Goal: Task Accomplishment & Management: Manage account settings

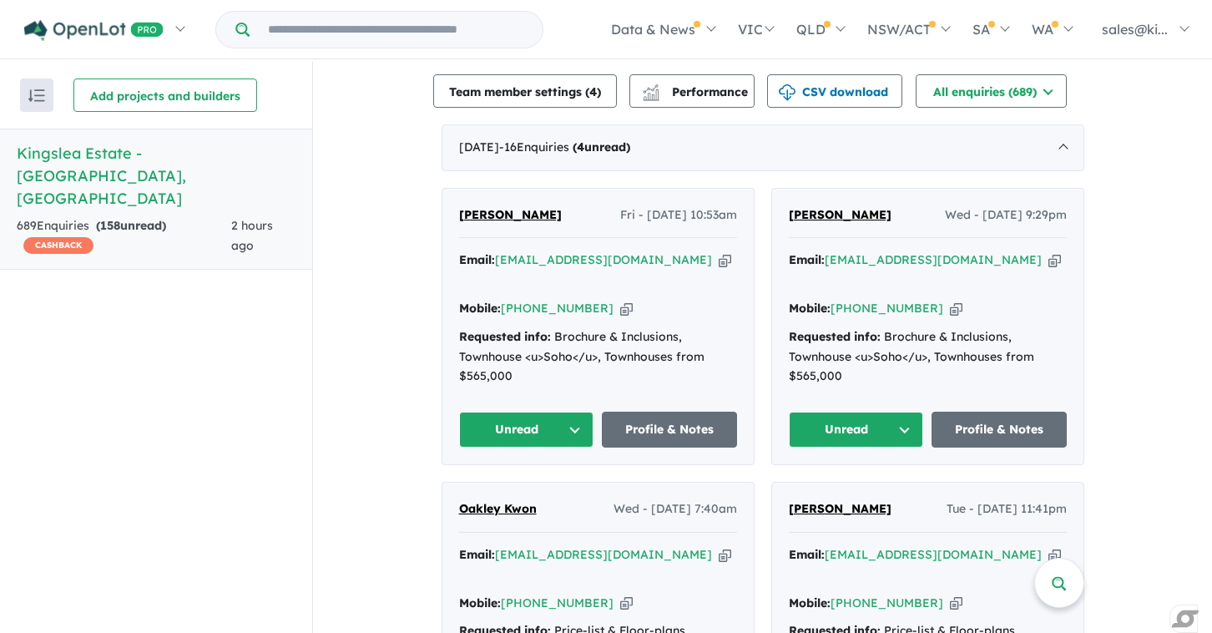
scroll to position [622, 0]
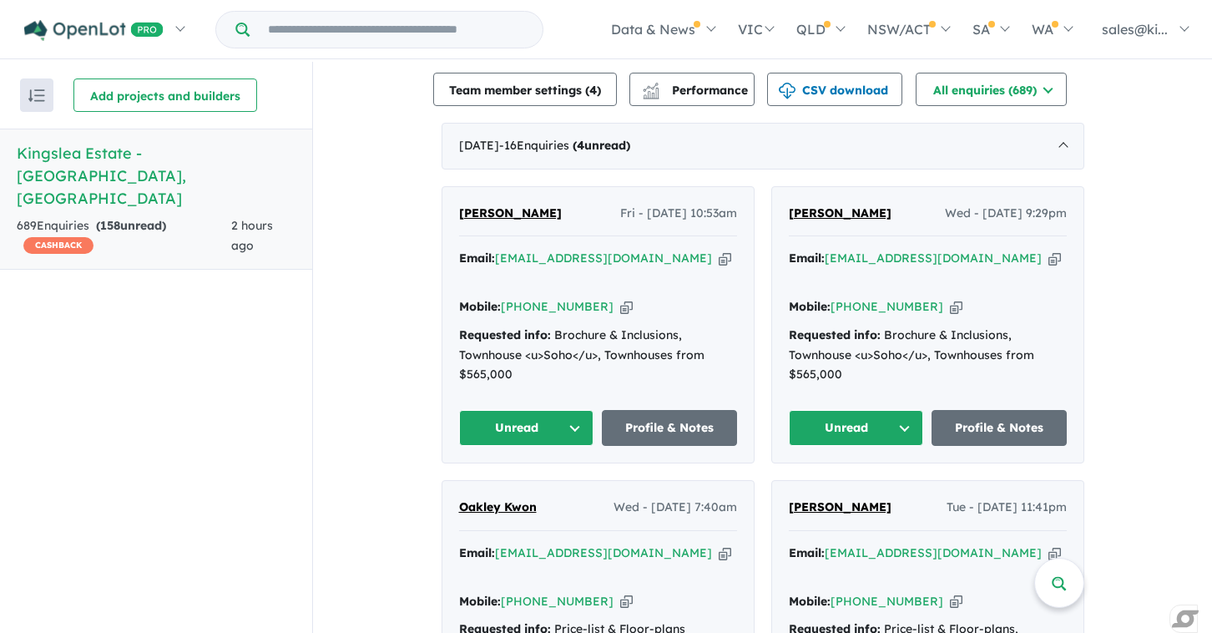
click at [568, 410] on button "Unread" at bounding box center [526, 428] width 135 height 36
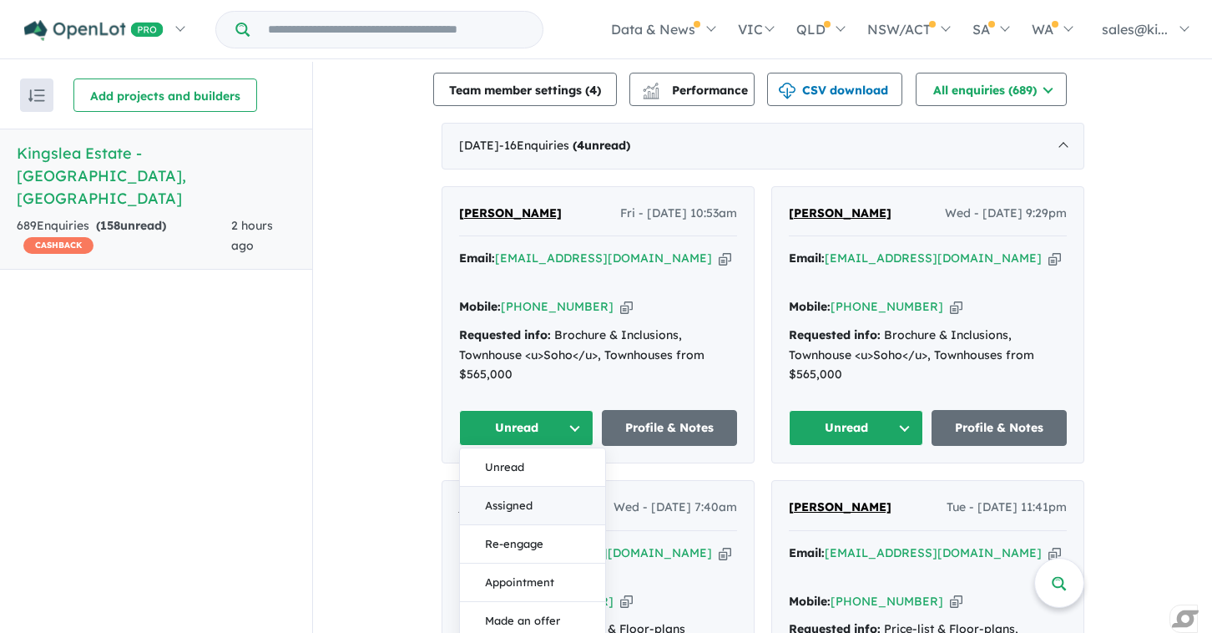
click at [522, 487] on button "Assigned" at bounding box center [532, 506] width 145 height 38
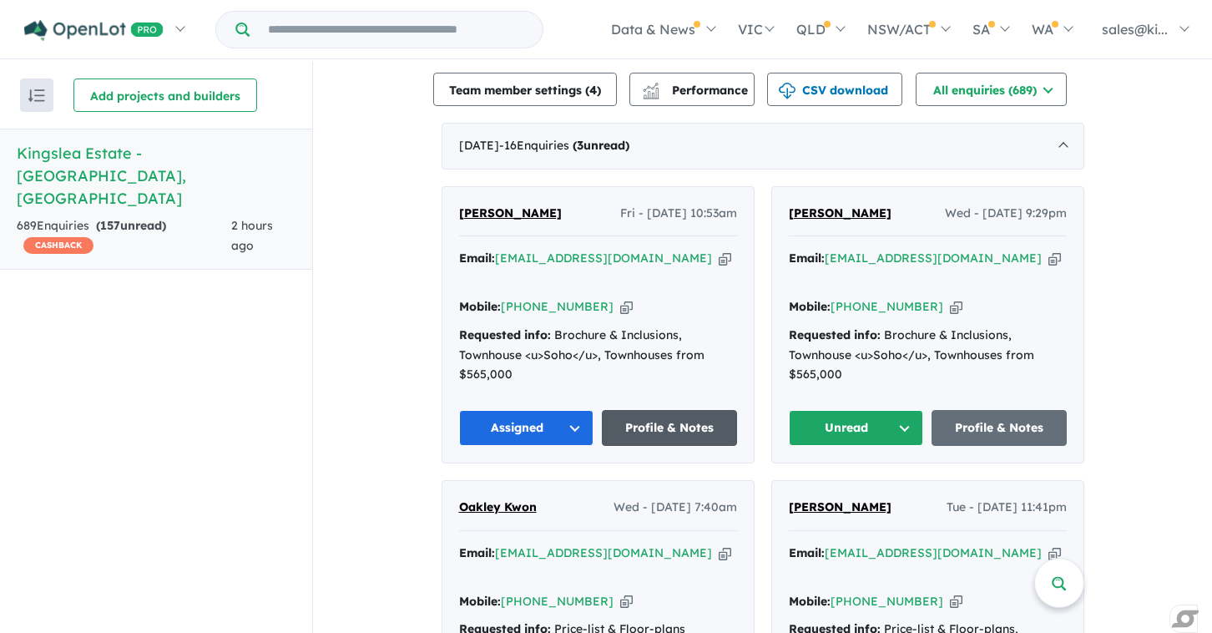
click at [647, 410] on link "Profile & Notes" at bounding box center [669, 428] width 135 height 36
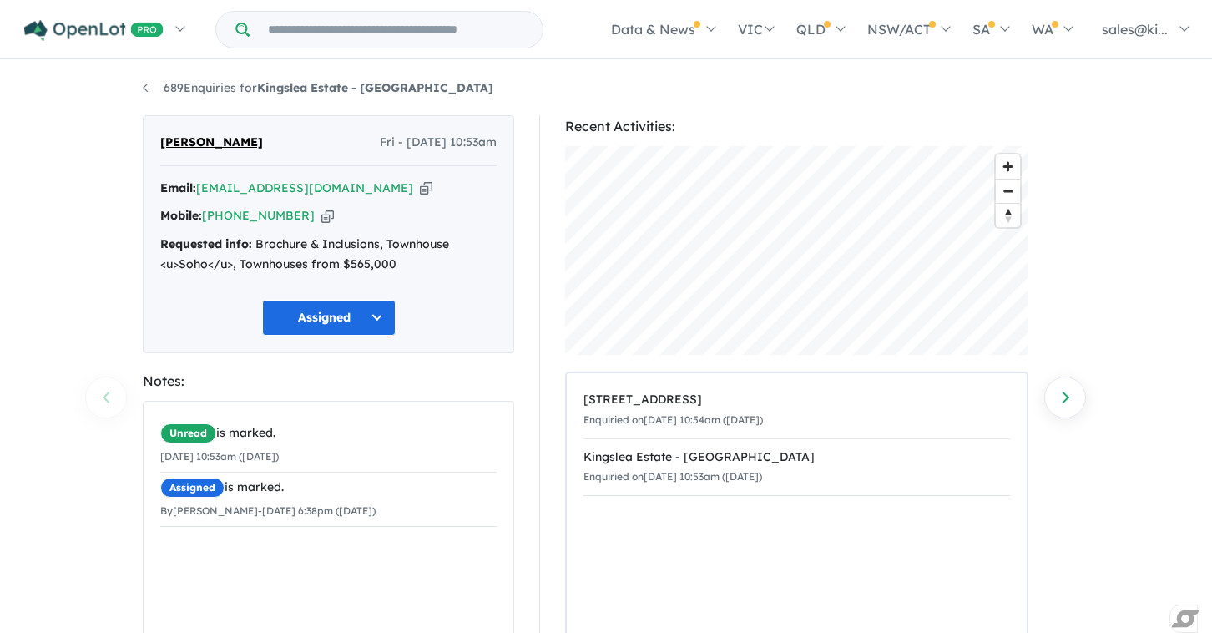
scroll to position [163, 0]
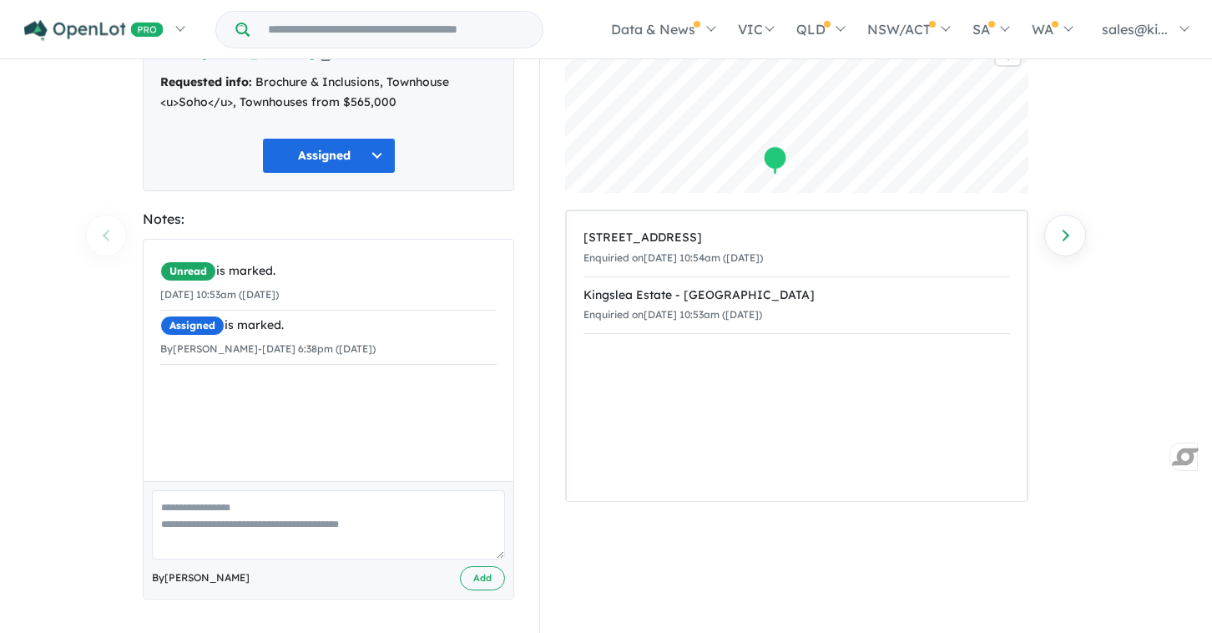
click at [291, 509] on textarea at bounding box center [328, 524] width 353 height 69
type textarea "**********"
click at [473, 576] on button "Add" at bounding box center [482, 578] width 45 height 24
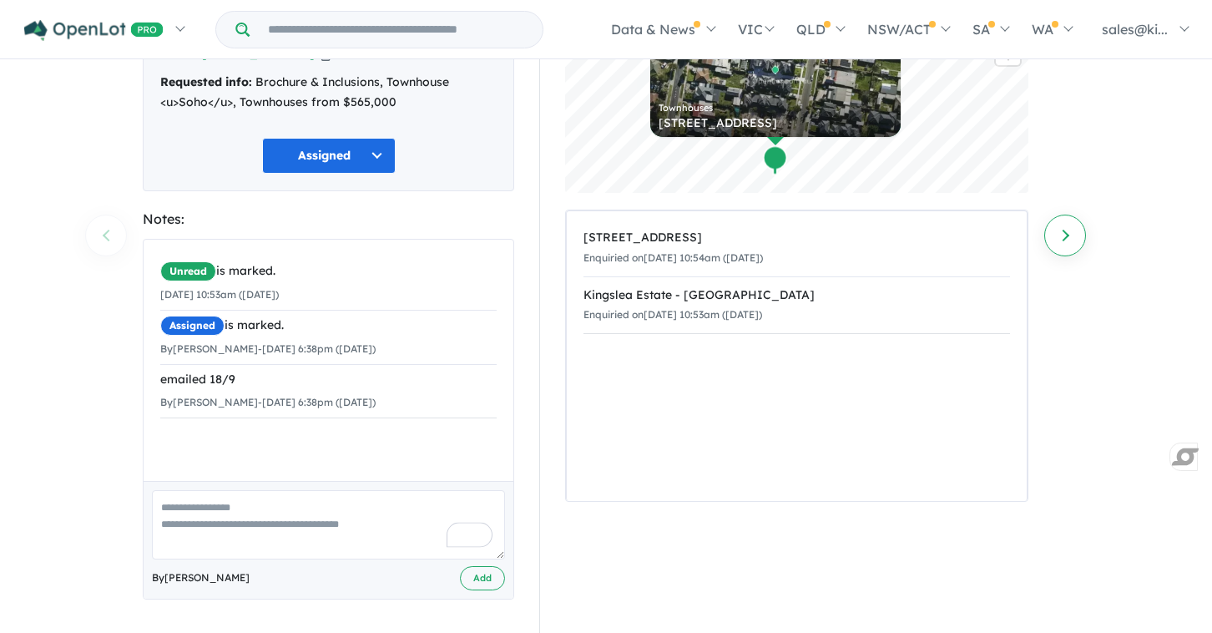
click at [1062, 243] on link "Next enquiry" at bounding box center [1065, 235] width 42 height 42
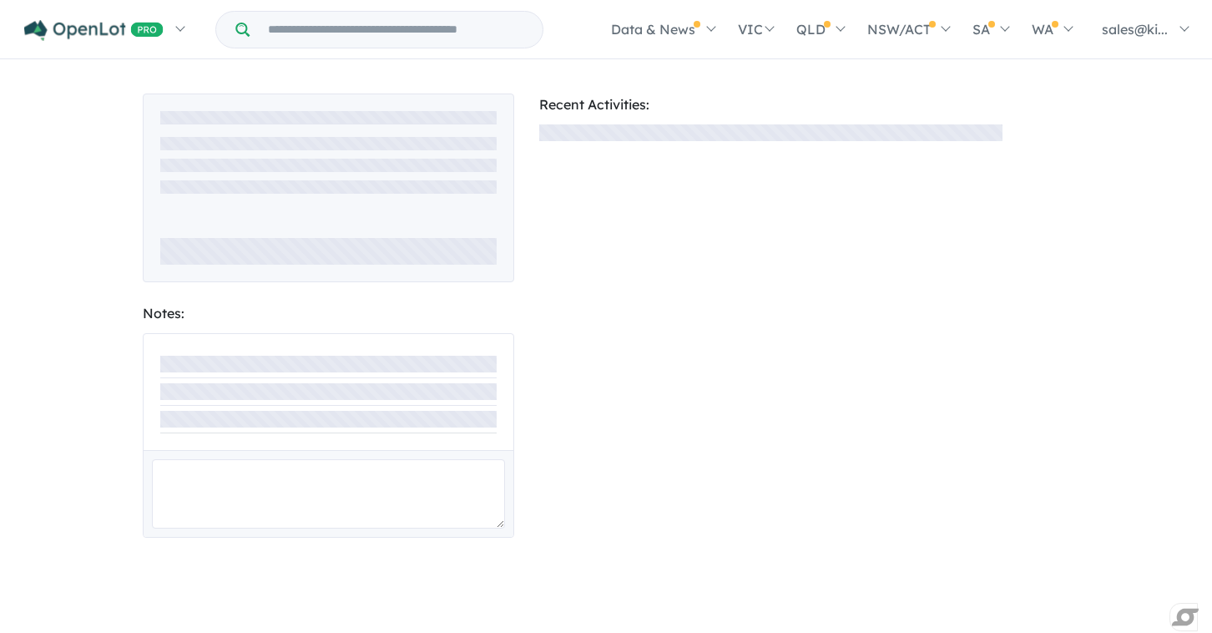
scroll to position [163, 0]
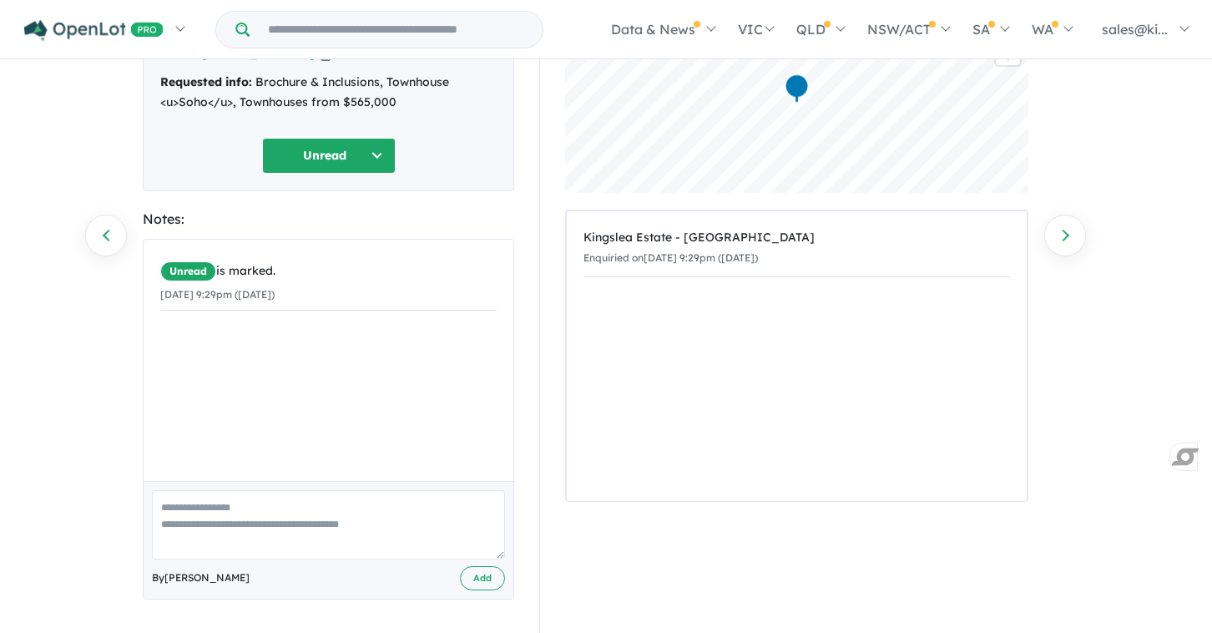
click at [365, 154] on button "Unread" at bounding box center [329, 156] width 134 height 36
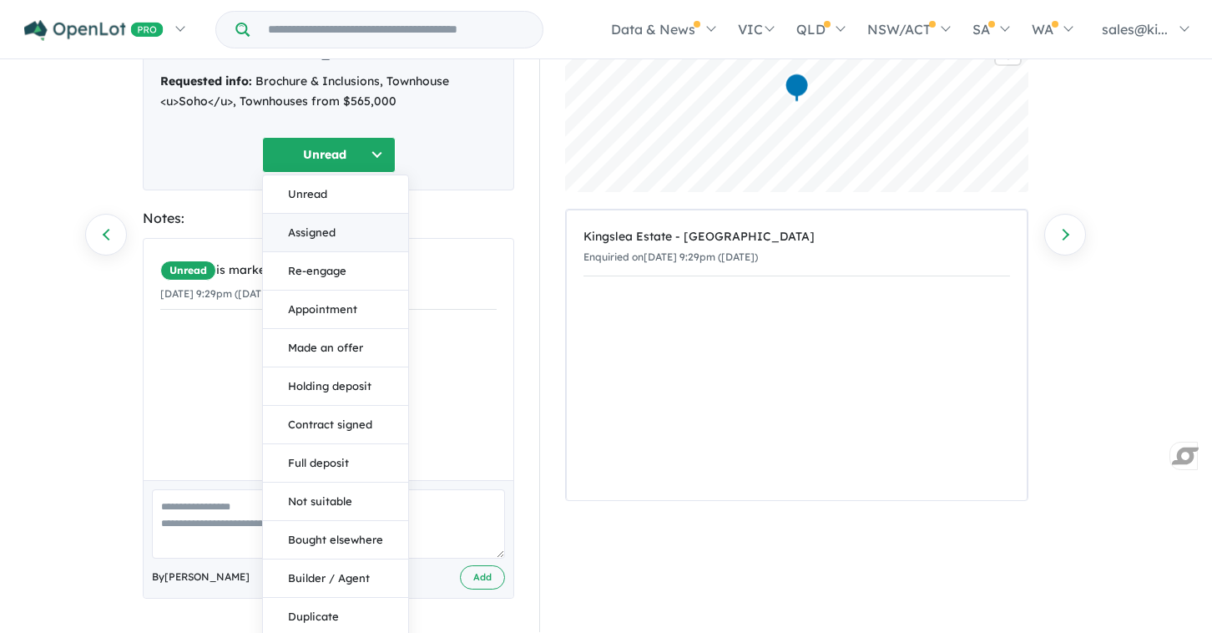
click at [336, 241] on button "Assigned" at bounding box center [335, 233] width 145 height 38
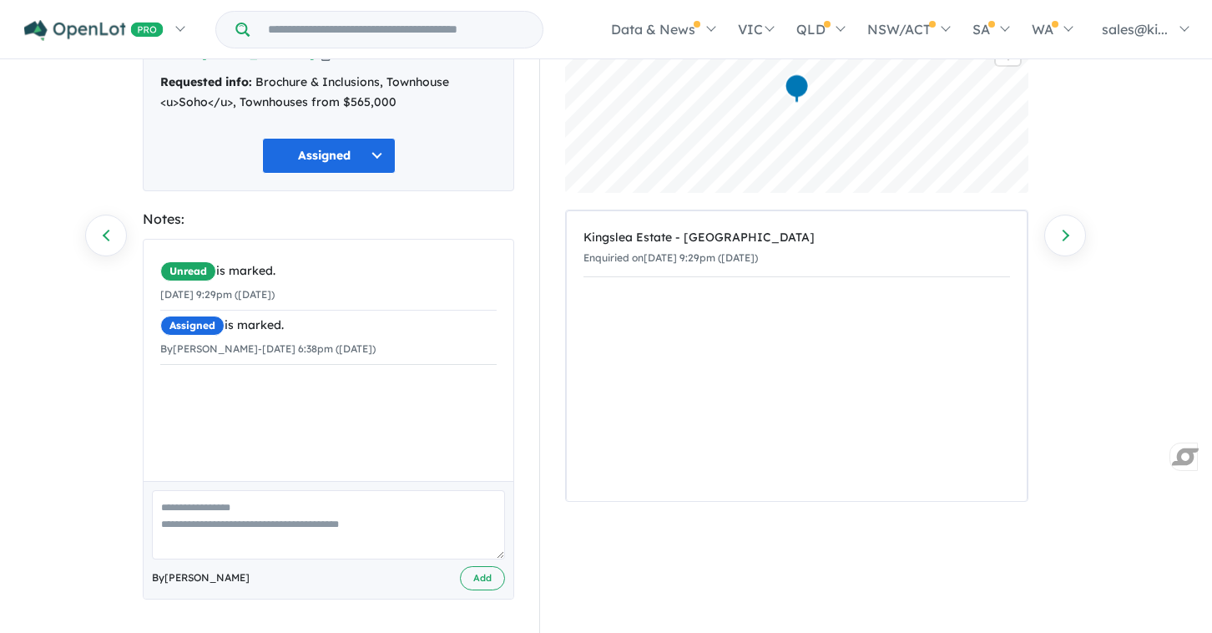
click at [245, 510] on textarea at bounding box center [328, 524] width 353 height 69
type textarea "*******"
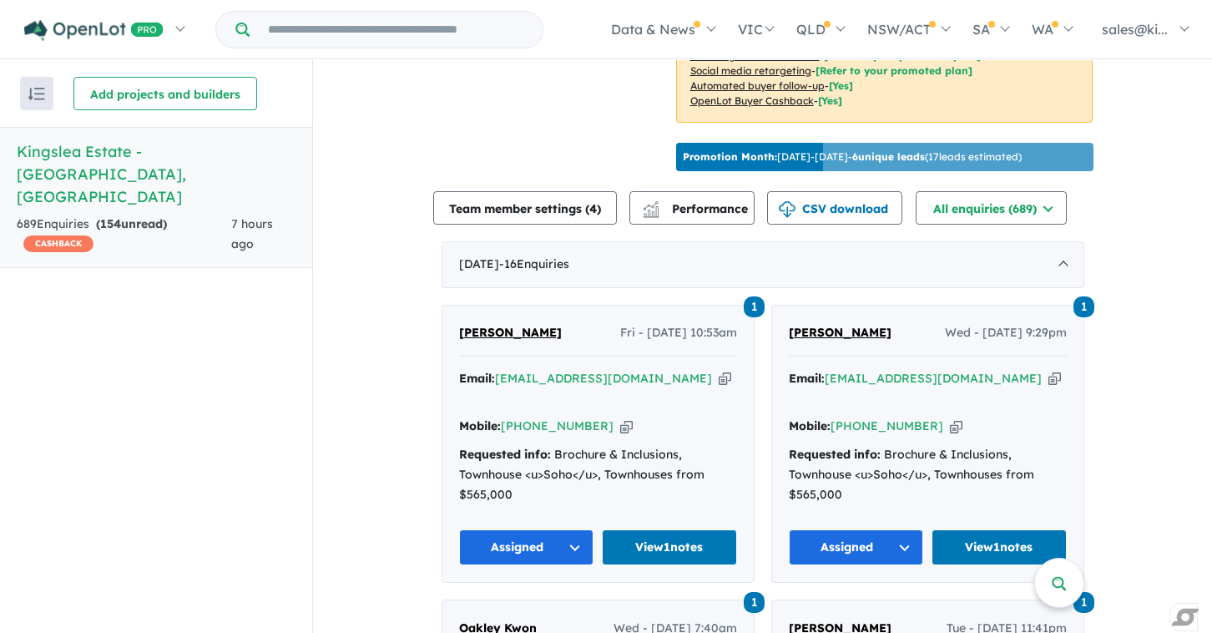
scroll to position [502, 0]
